Goal: Obtain resource: Download file/media

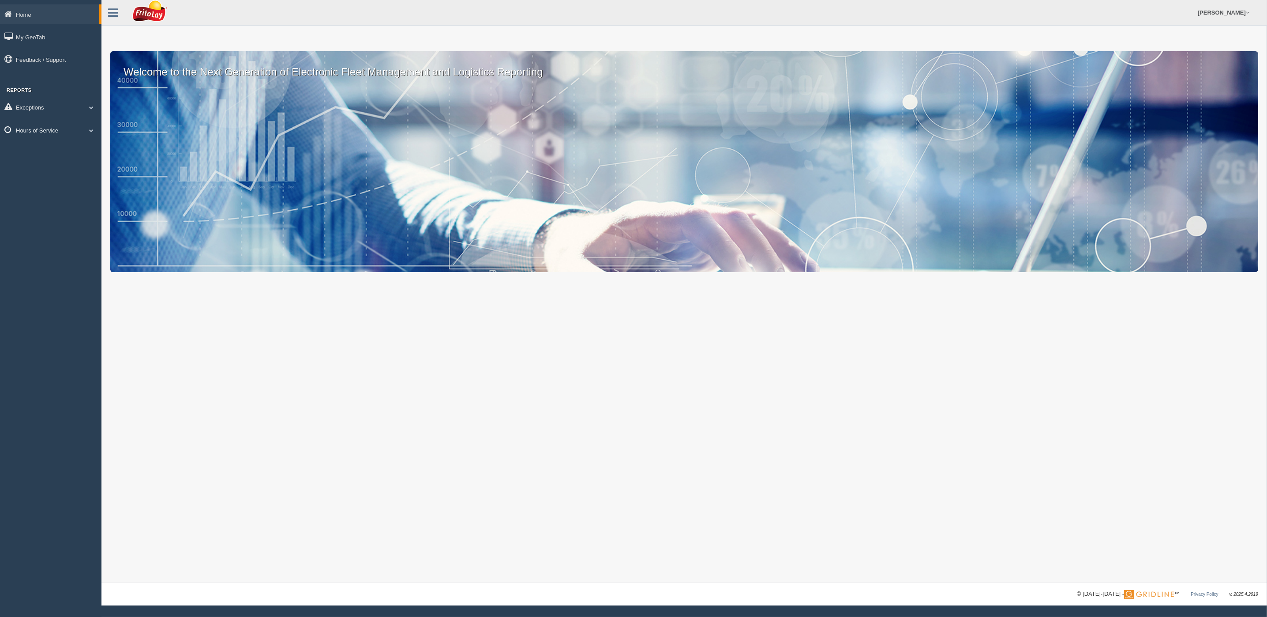
click at [37, 122] on link "Hours of Service" at bounding box center [51, 130] width 102 height 20
click at [42, 174] on link "HOS Violations" at bounding box center [57, 182] width 83 height 16
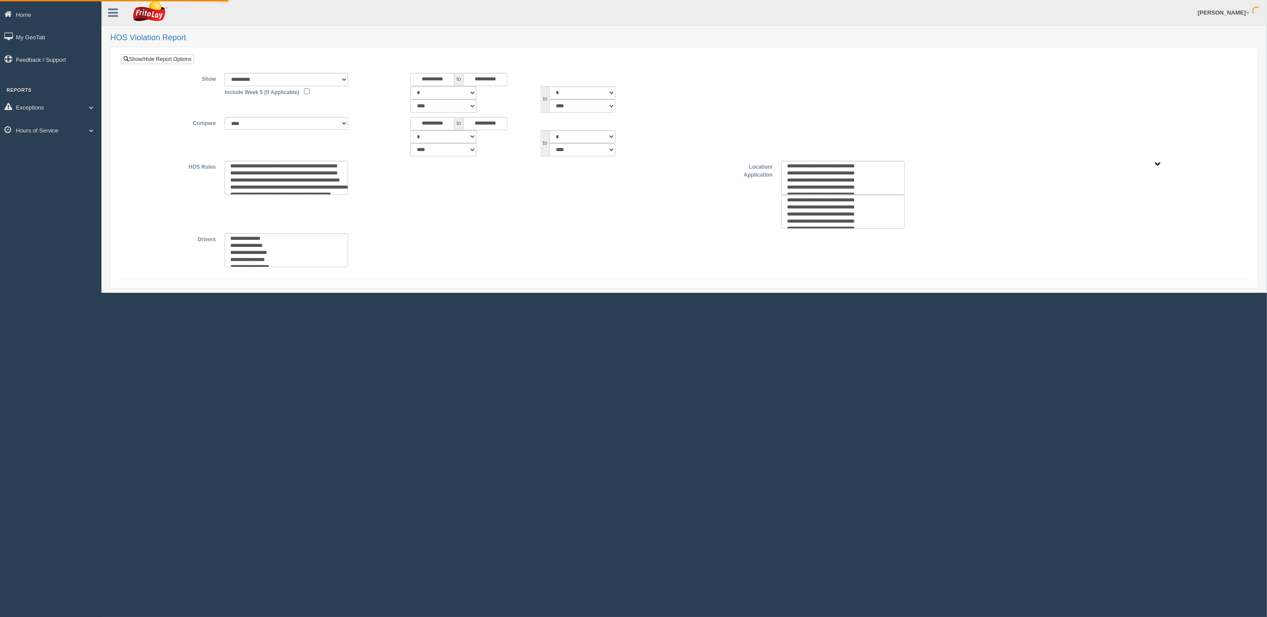
type input "*********"
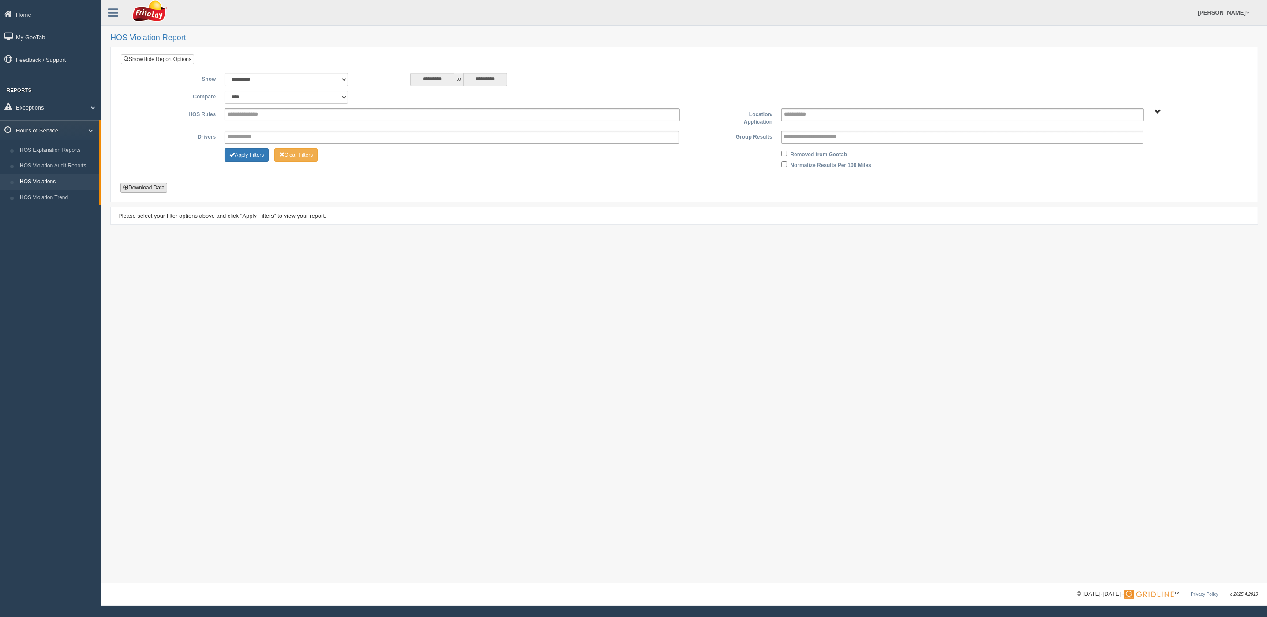
click at [158, 188] on button "Download Data" at bounding box center [143, 188] width 47 height 10
